Goal: Transaction & Acquisition: Purchase product/service

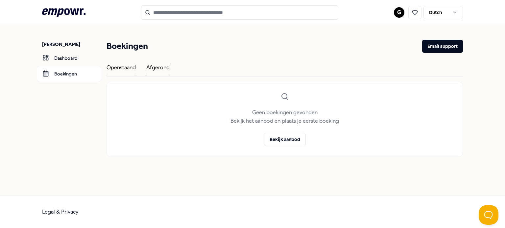
click at [153, 72] on div "Afgerond" at bounding box center [157, 69] width 23 height 13
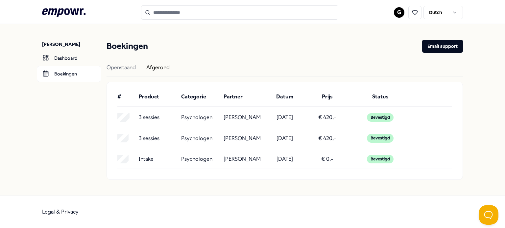
click at [379, 117] on div "Bevestigd" at bounding box center [380, 117] width 27 height 9
click at [380, 149] on div "# Product Categorie Partner Datum Prijs Status 3 sessies Psychologen [PERSON_NA…" at bounding box center [284, 131] width 355 height 98
click at [201, 12] on input "Search for products, categories or subcategories" at bounding box center [239, 12] width 197 height 14
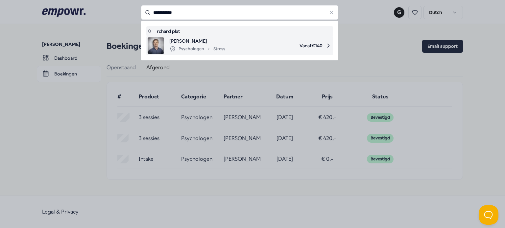
click at [191, 52] on div "Psychologen Stress" at bounding box center [197, 49] width 56 height 8
type input "**********"
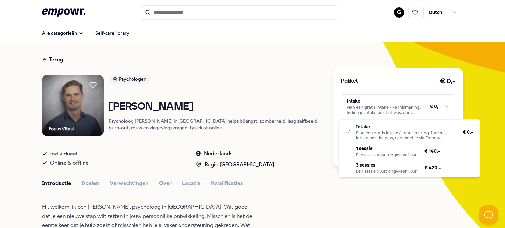
click at [415, 109] on html ".empowr-logo_svg__cls-1{fill:#03032f} G Dutch Alle categorieën Self-care librar…" at bounding box center [252, 114] width 505 height 228
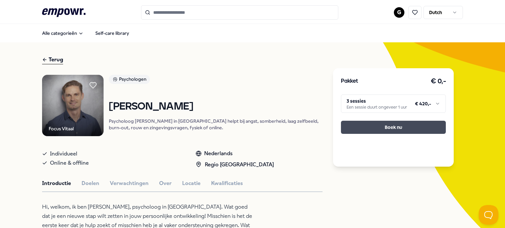
click at [410, 131] on button "Boek nu" at bounding box center [393, 127] width 105 height 13
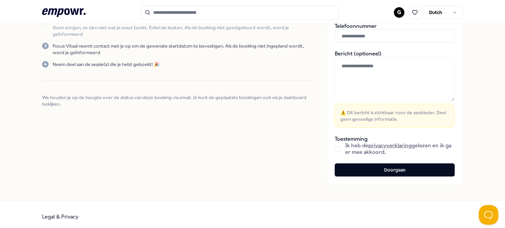
scroll to position [117, 0]
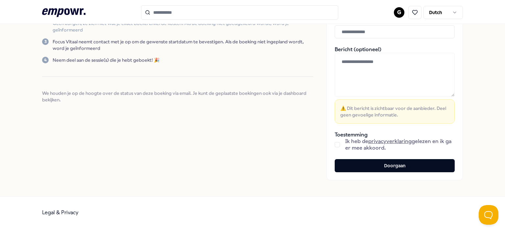
click at [334, 143] on button "button" at bounding box center [336, 144] width 5 height 5
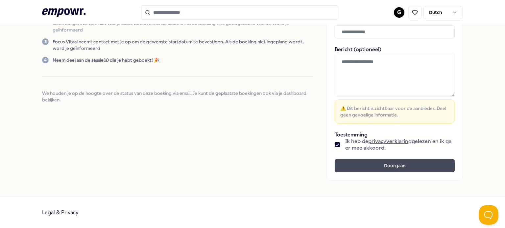
click at [384, 167] on button "Doorgaan" at bounding box center [394, 165] width 120 height 13
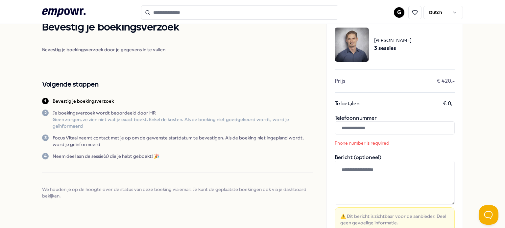
scroll to position [18, 0]
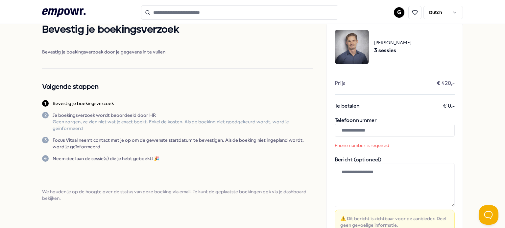
click at [367, 131] on input "text" at bounding box center [394, 130] width 120 height 13
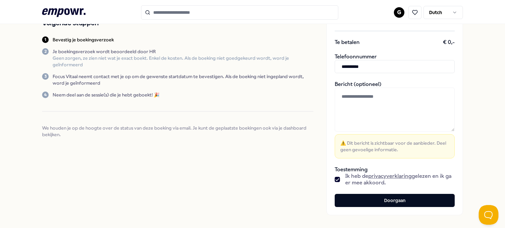
scroll to position [117, 0]
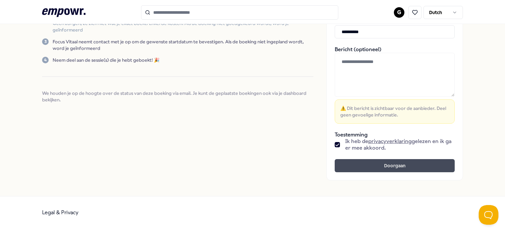
type input "**********"
click at [374, 163] on button "Doorgaan" at bounding box center [394, 165] width 120 height 13
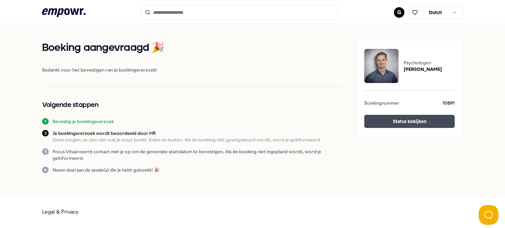
click at [414, 119] on button "Status bekijken" at bounding box center [409, 121] width 90 height 13
